Goal: Task Accomplishment & Management: Manage account settings

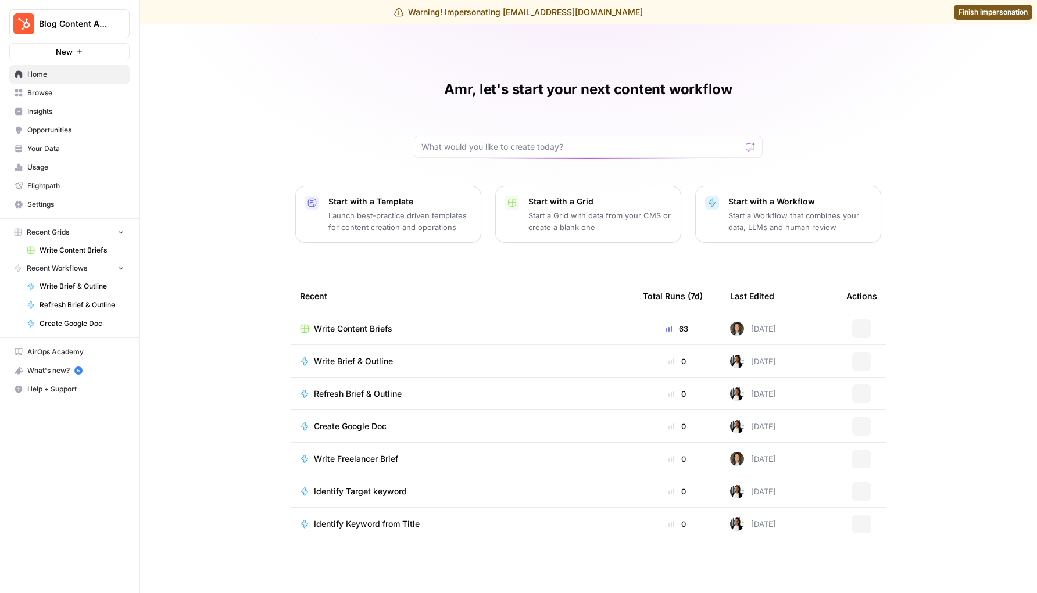
click at [50, 198] on link "Settings" at bounding box center [69, 204] width 120 height 19
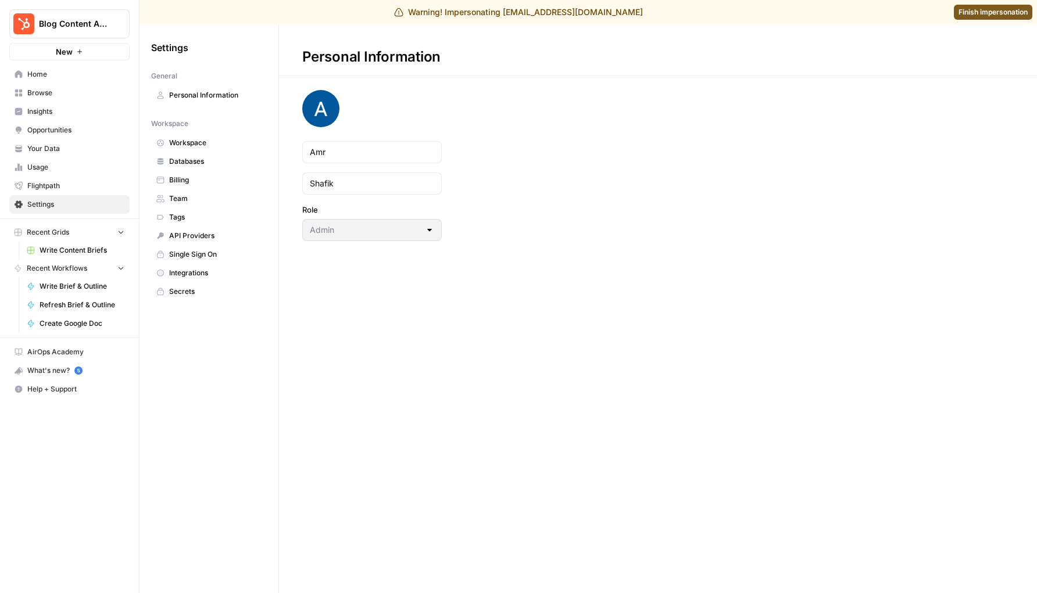
click at [184, 202] on span "Team" at bounding box center [215, 199] width 92 height 10
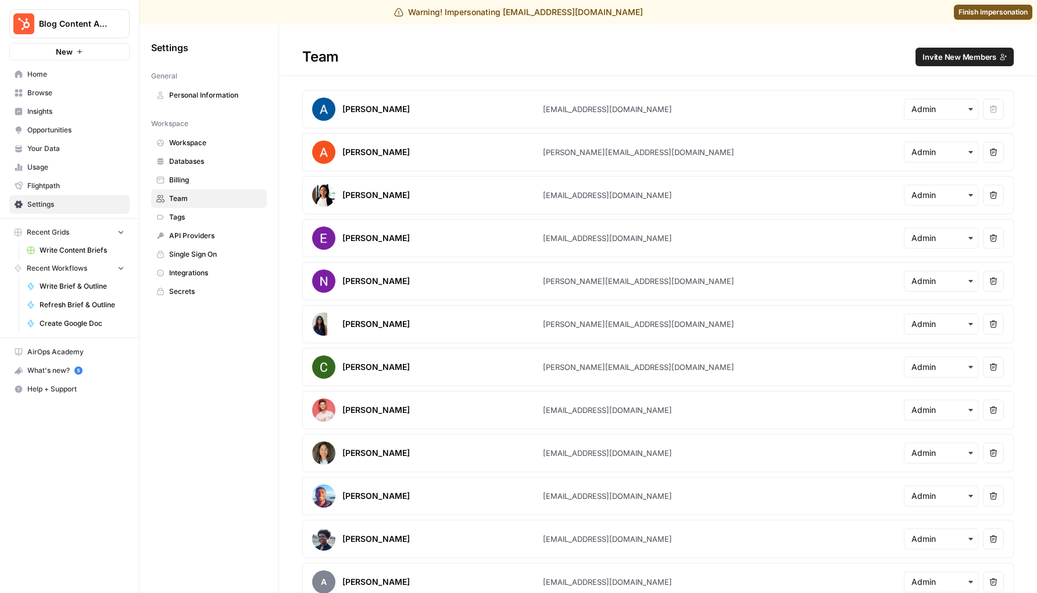
click at [939, 44] on h1 "Team Invite New Members" at bounding box center [658, 50] width 758 height 52
click at [939, 51] on button "Invite New Members" at bounding box center [964, 57] width 98 height 19
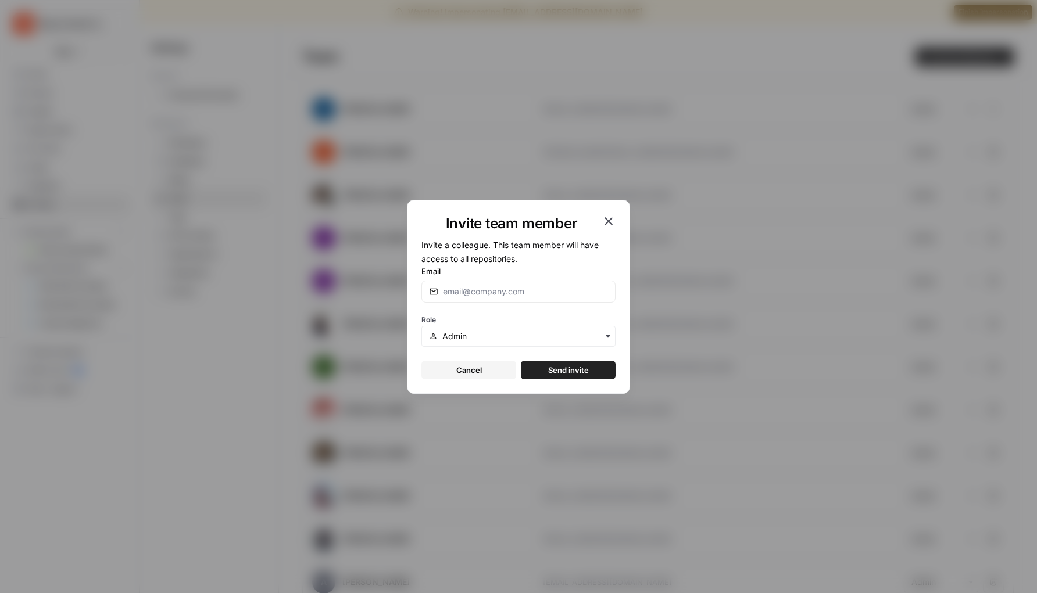
click at [520, 283] on div at bounding box center [518, 292] width 194 height 22
type input "[PERSON_NAME][EMAIL_ADDRESS][DOMAIN_NAME]"
click at [549, 368] on span "Send invite" at bounding box center [568, 370] width 41 height 12
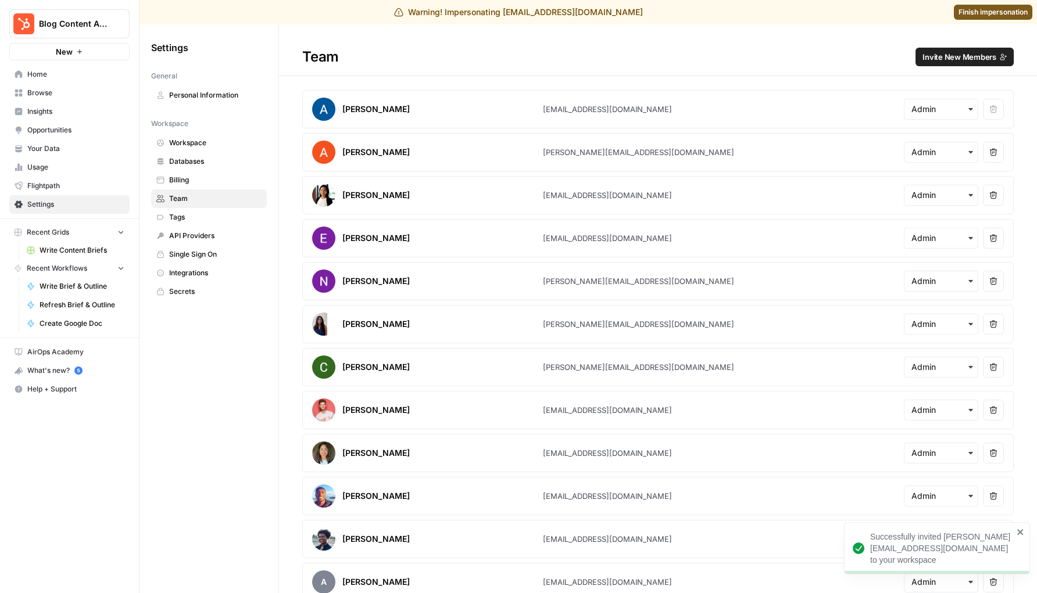
click at [1005, 20] on div "Warning! Impersonating [EMAIL_ADDRESS][DOMAIN_NAME] Finish impersonation" at bounding box center [518, 12] width 1037 height 24
click at [1003, 18] on link "Finish impersonation" at bounding box center [993, 12] width 78 height 15
